Goal: Ask a question

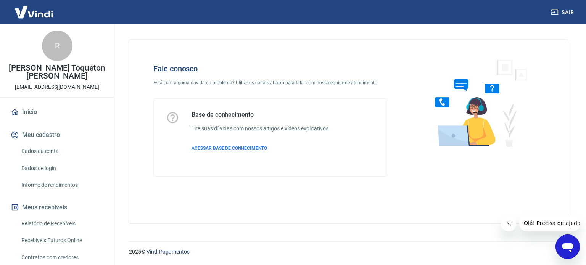
click at [566, 242] on icon "Abrir janela de mensagens" at bounding box center [567, 247] width 14 height 14
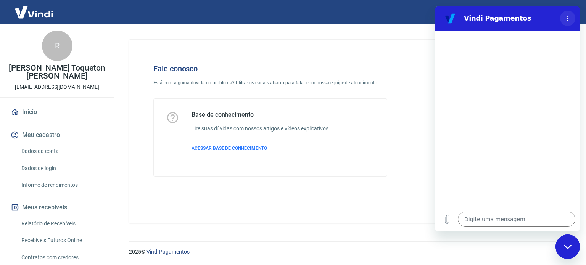
click at [566, 16] on icon "Menu de opções" at bounding box center [567, 18] width 6 height 6
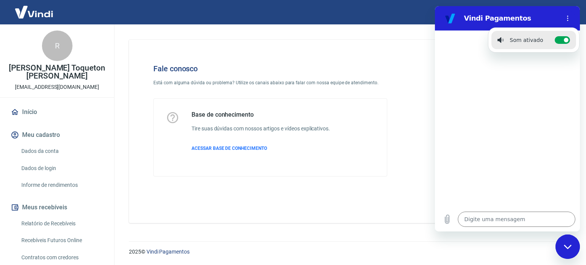
click at [574, 249] on div "Fechar janela de mensagens" at bounding box center [567, 246] width 23 height 23
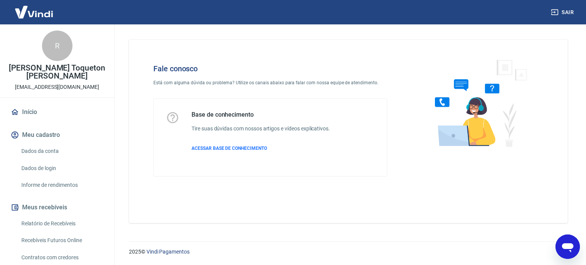
type textarea "x"
